Goal: Find specific page/section: Find specific page/section

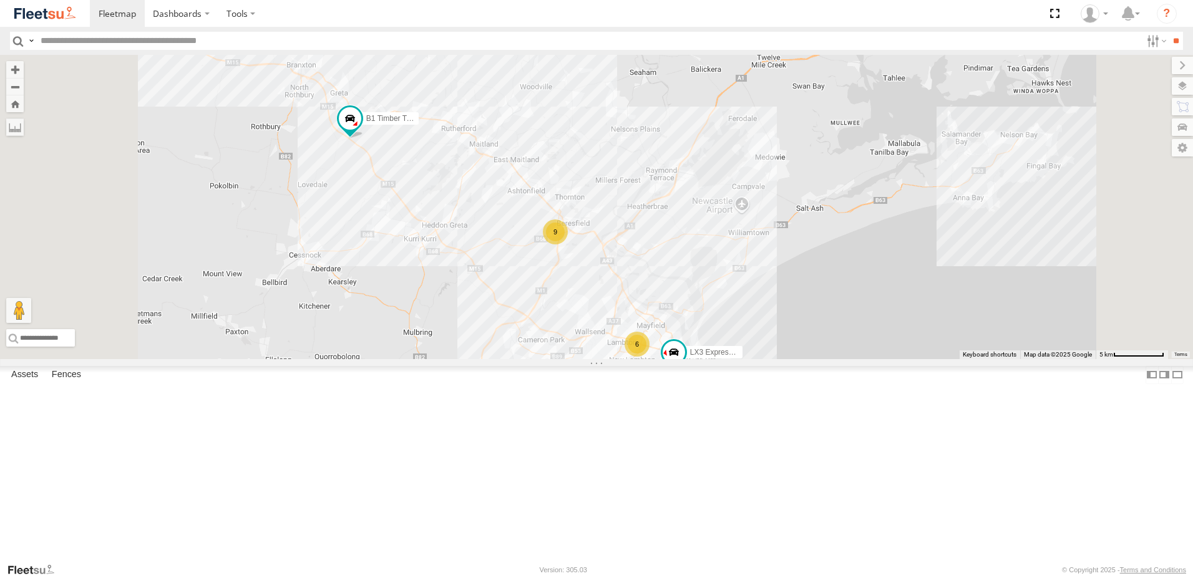
select select "**********"
click at [0, 0] on div "Beresfield Trucks" at bounding box center [0, 0] width 0 height 0
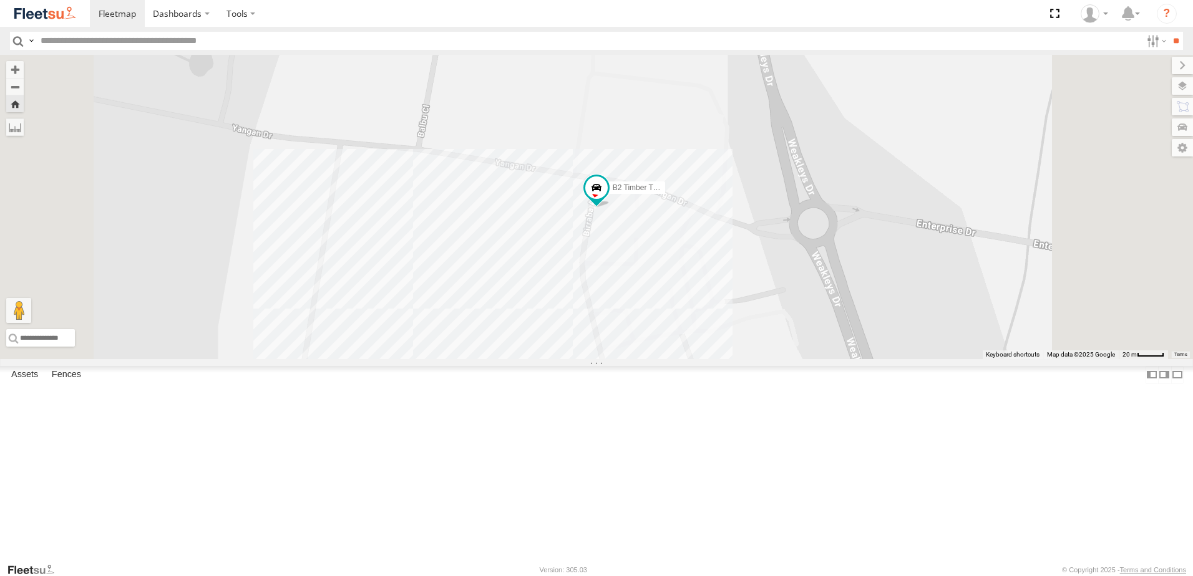
click at [0, 0] on div "Beresfield Trucks" at bounding box center [0, 0] width 0 height 0
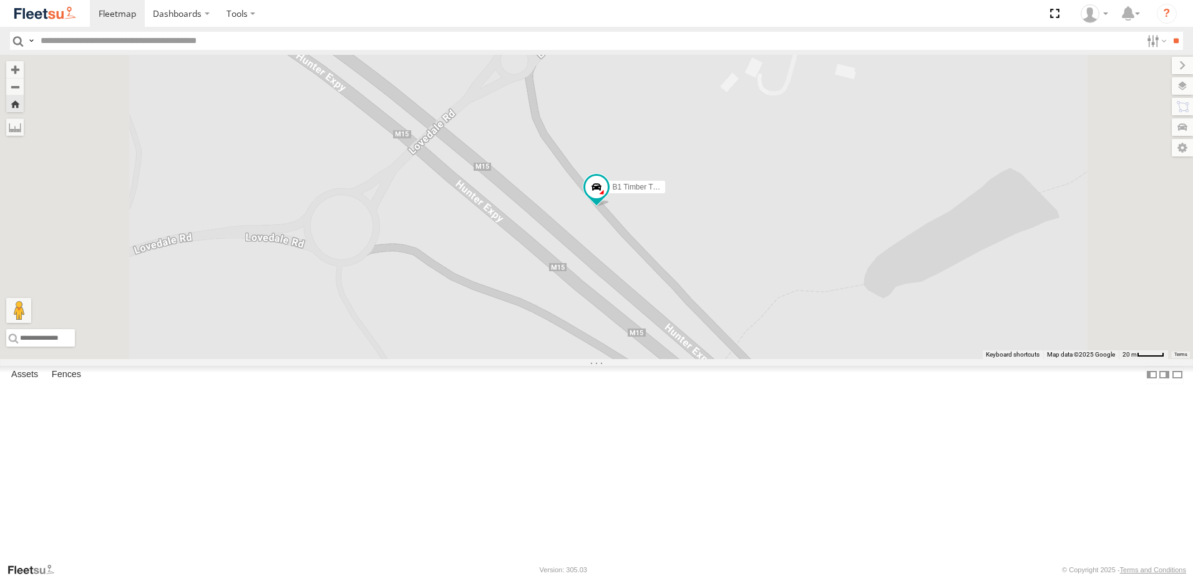
click at [0, 0] on div "BX3 Express Ute" at bounding box center [0, 0] width 0 height 0
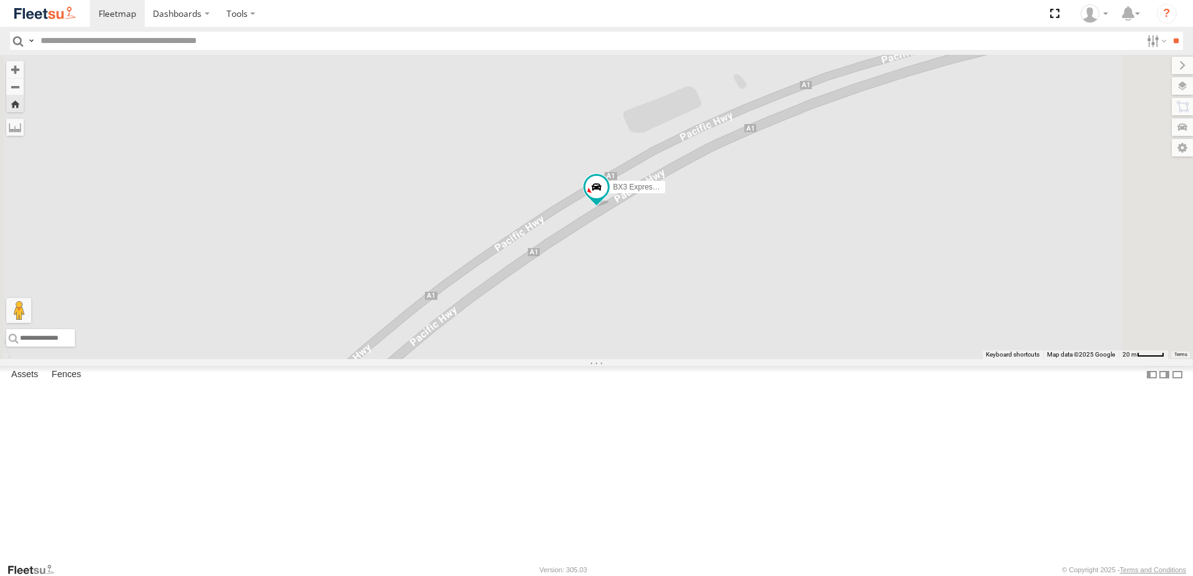
click at [0, 0] on div "Beresfield Trucks" at bounding box center [0, 0] width 0 height 0
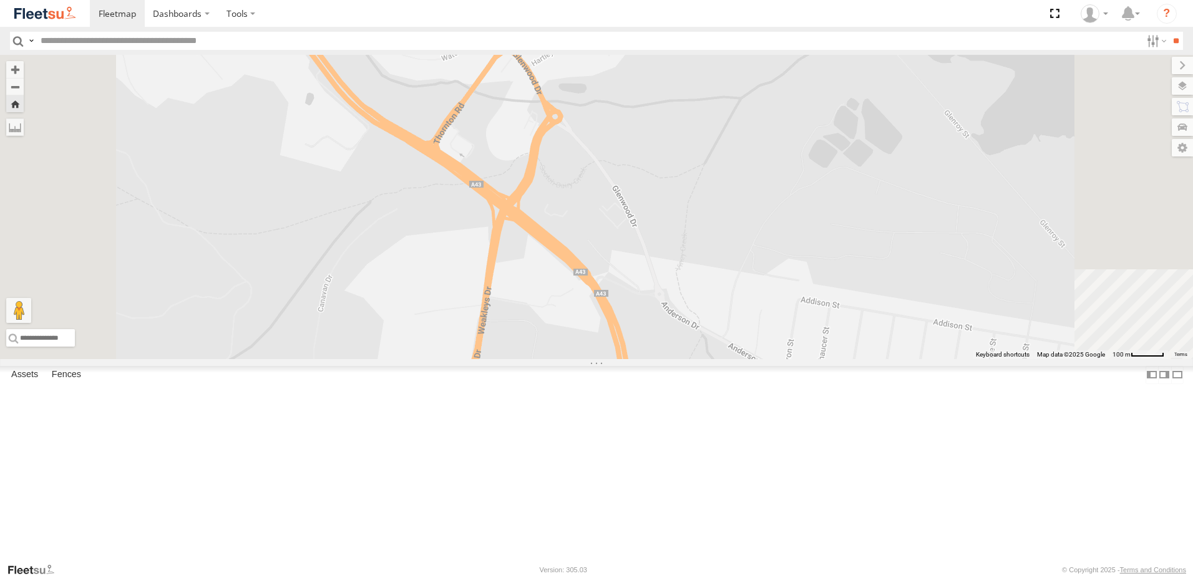
drag, startPoint x: 772, startPoint y: 250, endPoint x: 417, endPoint y: 24, distance: 421.3
click at [757, 241] on div "B5 Timber Truck" at bounding box center [596, 207] width 1193 height 304
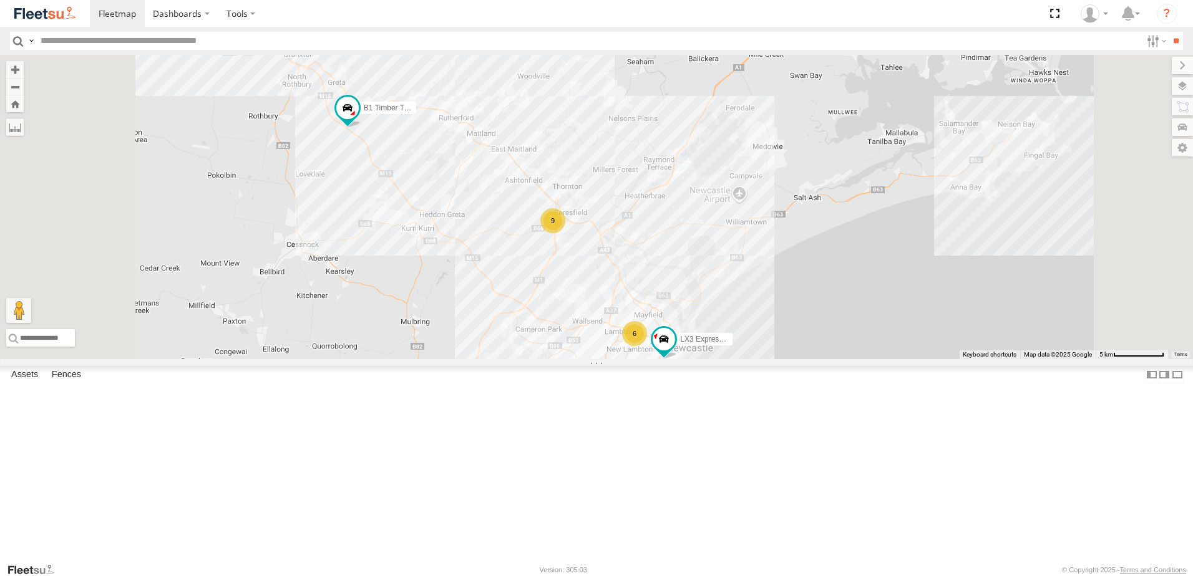
drag, startPoint x: 865, startPoint y: 371, endPoint x: 866, endPoint y: 347, distance: 23.7
click at [866, 347] on div "BX3 Express Ute B1 Timber Truck 9 6 10 LX3 Express Ute" at bounding box center [596, 207] width 1193 height 304
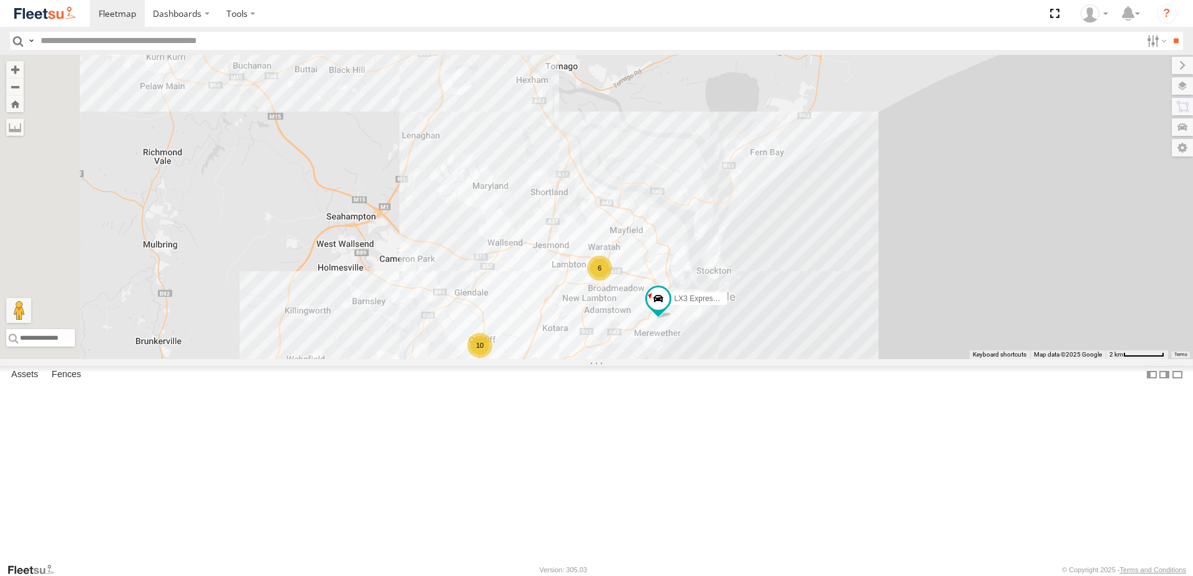
drag, startPoint x: 921, startPoint y: 313, endPoint x: 960, endPoint y: 226, distance: 95.2
click at [960, 226] on div "BX3 Express Ute B1 Timber Truck LX3 Express Ute 9 6 10" at bounding box center [596, 207] width 1193 height 304
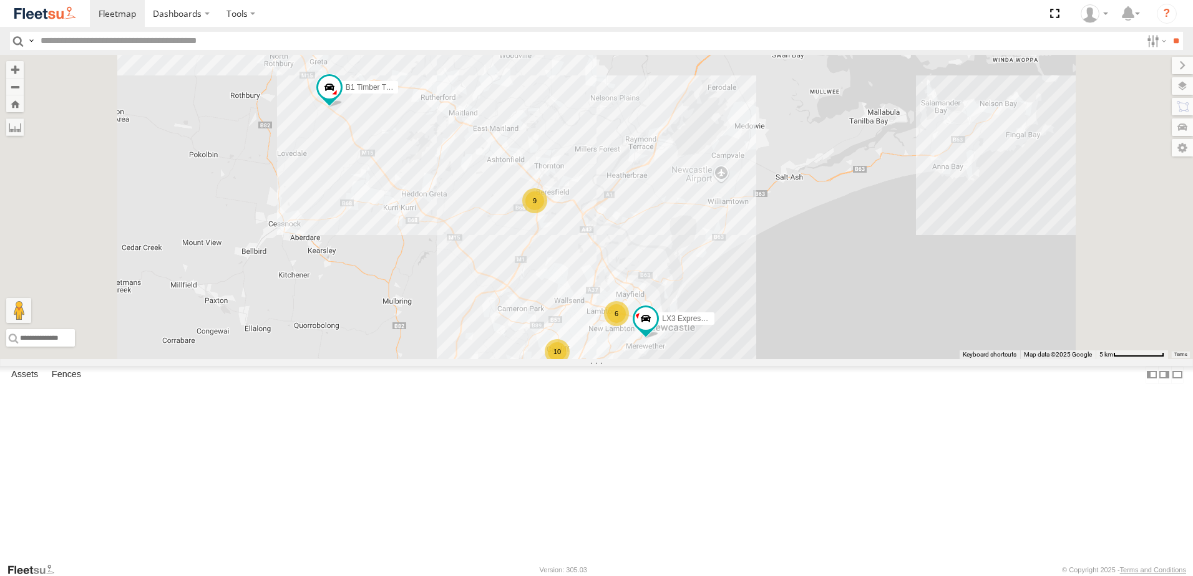
drag, startPoint x: 799, startPoint y: 206, endPoint x: 794, endPoint y: 346, distance: 140.5
click at [794, 346] on div "BX3 Express Ute B1 Timber Truck LX3 Express Ute 9 6 10" at bounding box center [596, 207] width 1193 height 304
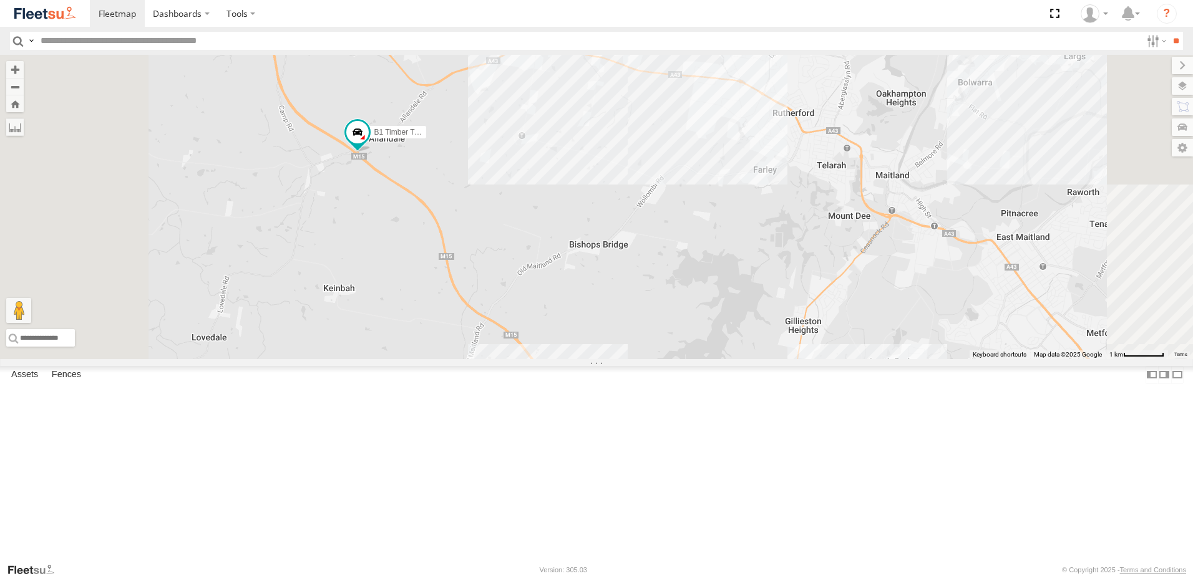
drag, startPoint x: 601, startPoint y: 360, endPoint x: 671, endPoint y: 288, distance: 100.2
click at [671, 288] on div "BX3 Express Ute B1 Timber Truck LX3 Express Ute" at bounding box center [596, 207] width 1193 height 304
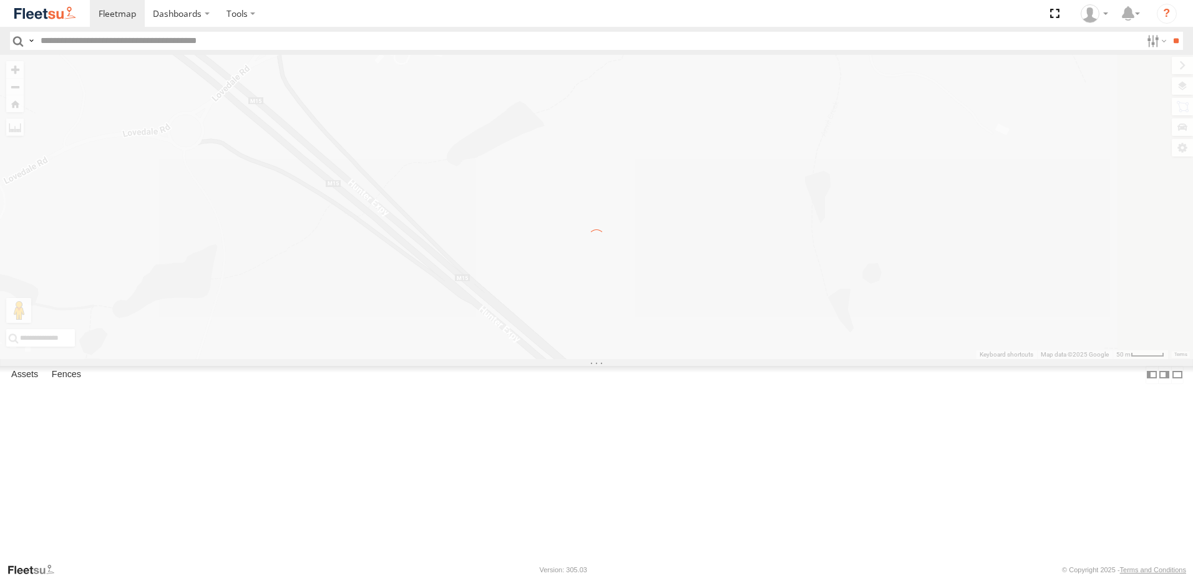
click at [0, 0] on label "×" at bounding box center [0, 0] width 0 height 0
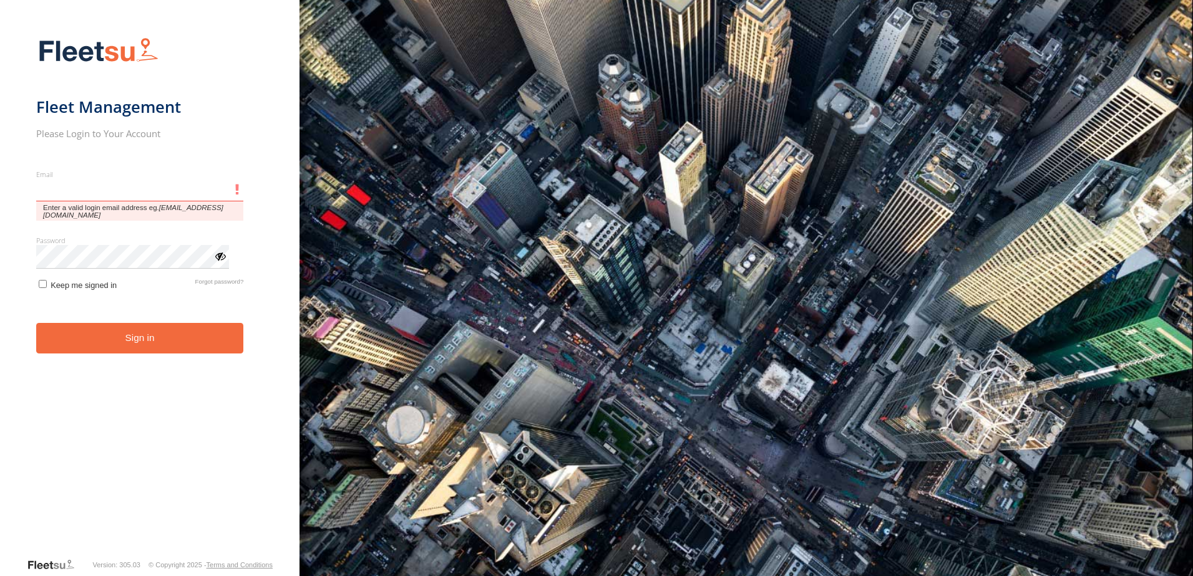
type input "**********"
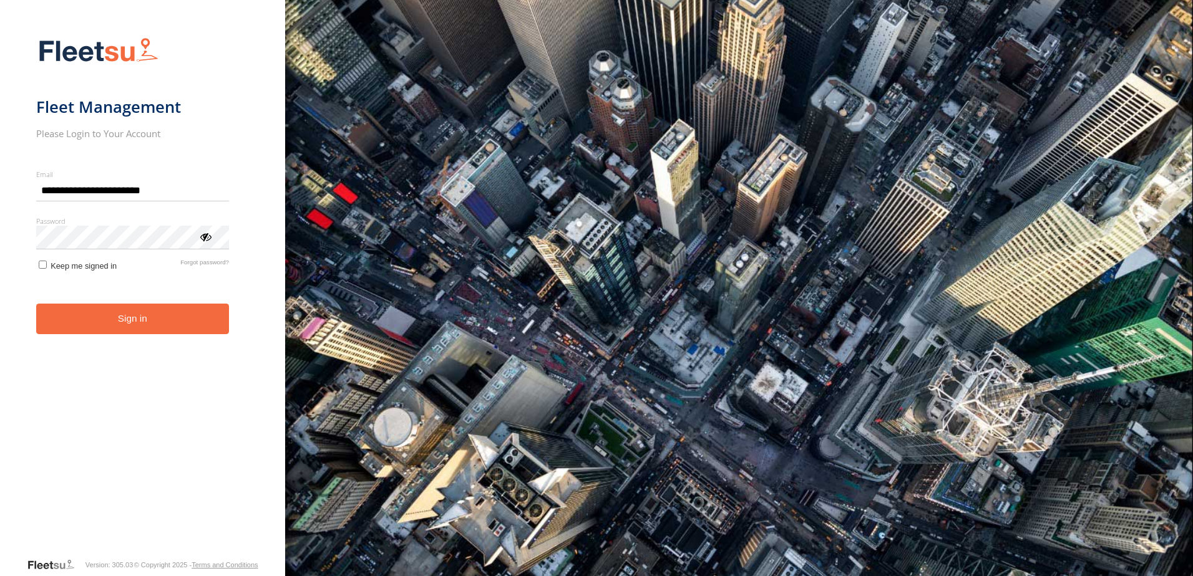
click at [166, 319] on button "Sign in" at bounding box center [132, 319] width 193 height 31
